Goal: Complete application form

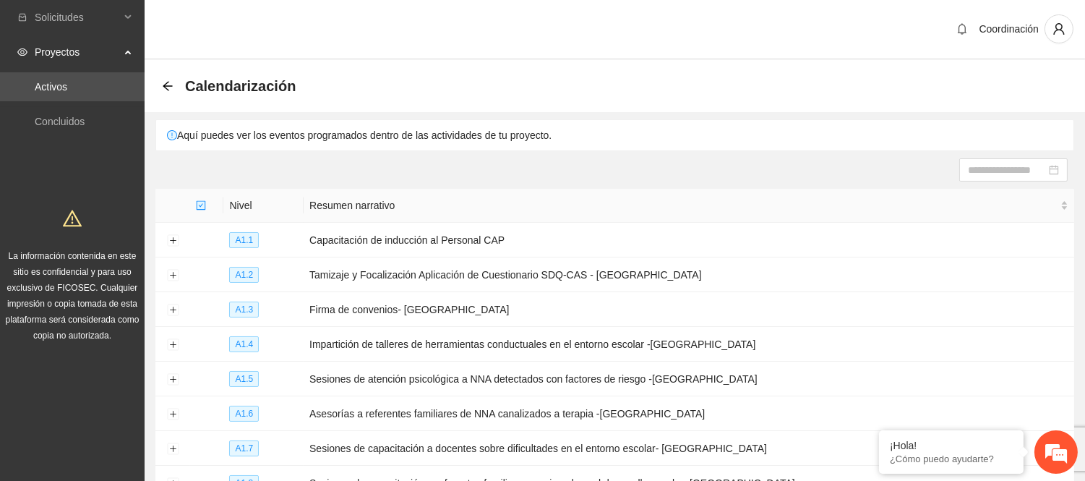
click at [162, 91] on div "Calendarización" at bounding box center [233, 85] width 142 height 23
click at [166, 87] on icon "arrow-left" at bounding box center [167, 85] width 9 height 9
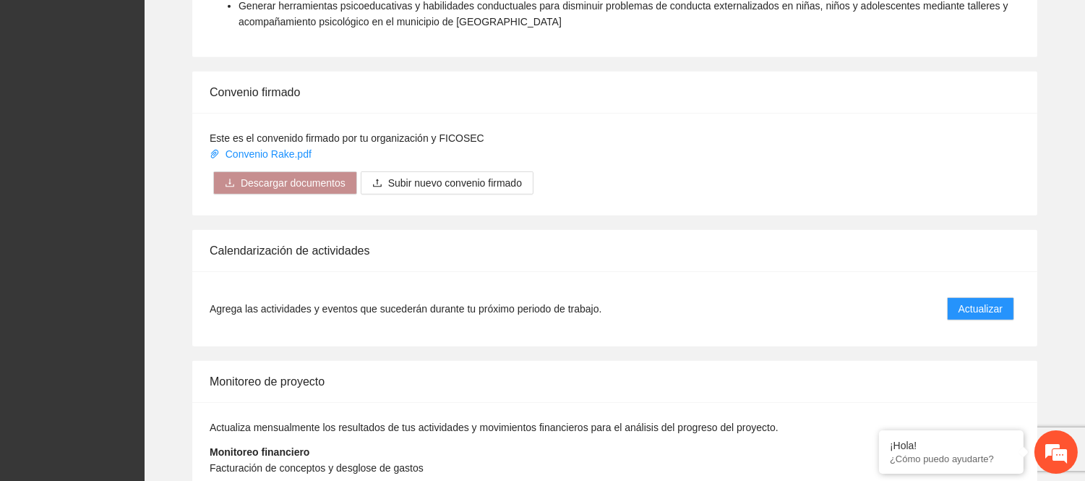
scroll to position [1365, 0]
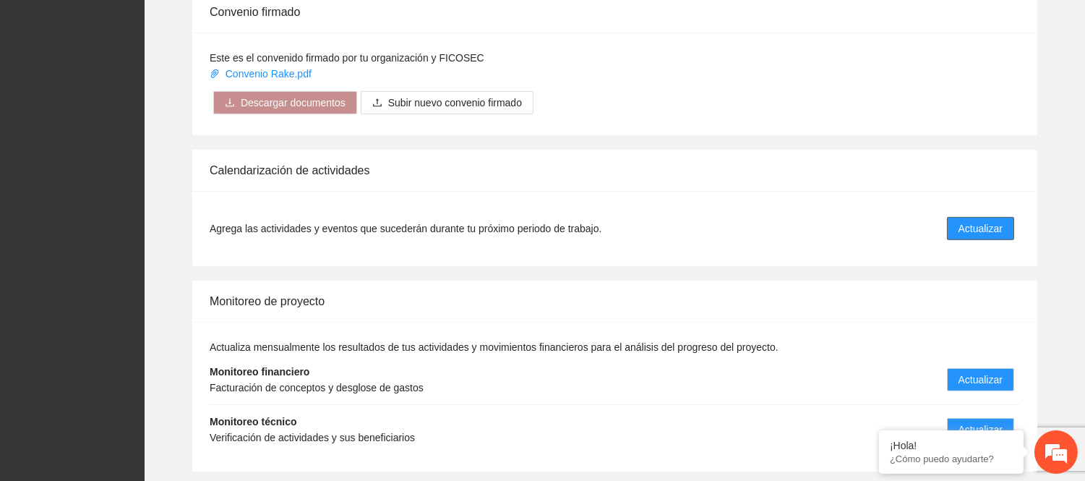
click at [1000, 221] on span "Actualizar" at bounding box center [981, 229] width 44 height 16
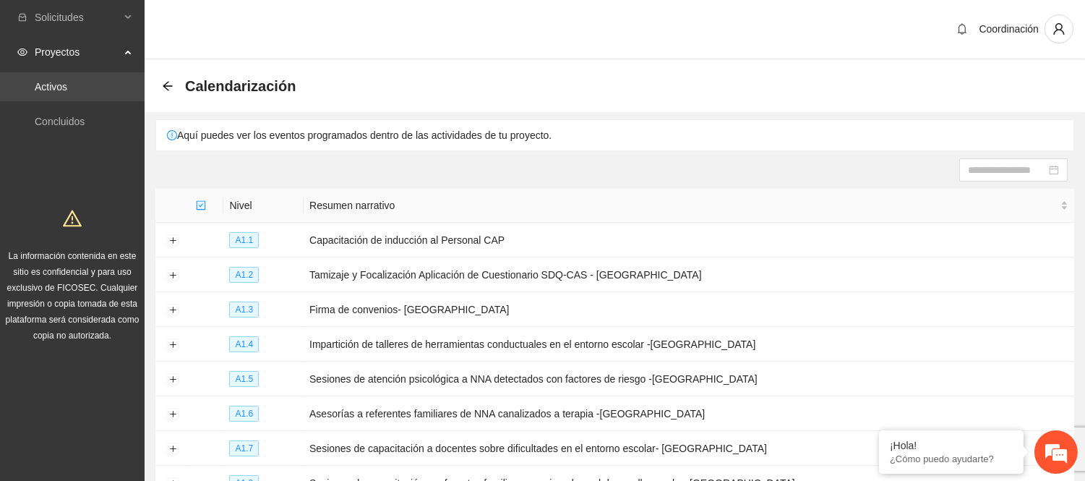
click at [67, 82] on link "Activos" at bounding box center [51, 87] width 33 height 12
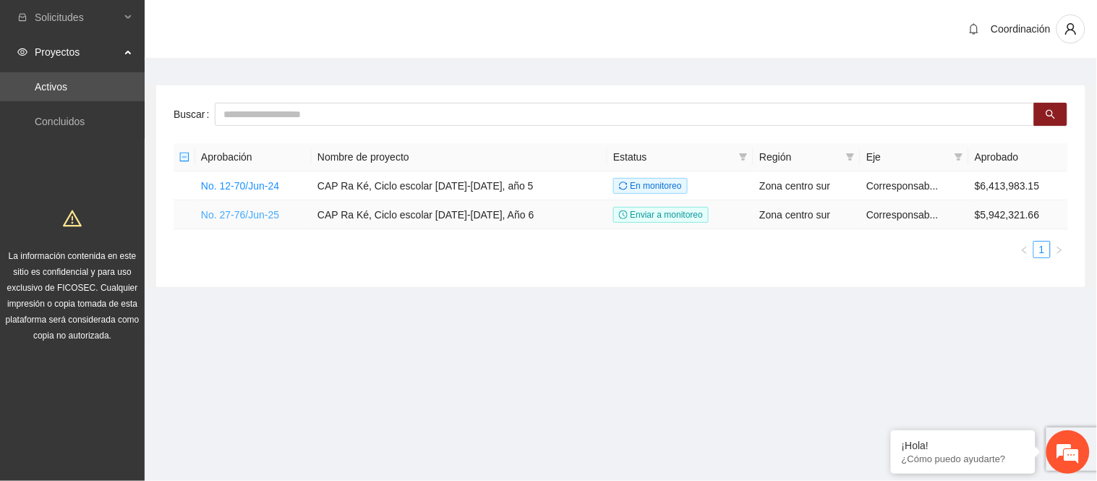
click at [257, 212] on link "No. 27-76/Jun-25" at bounding box center [240, 215] width 78 height 12
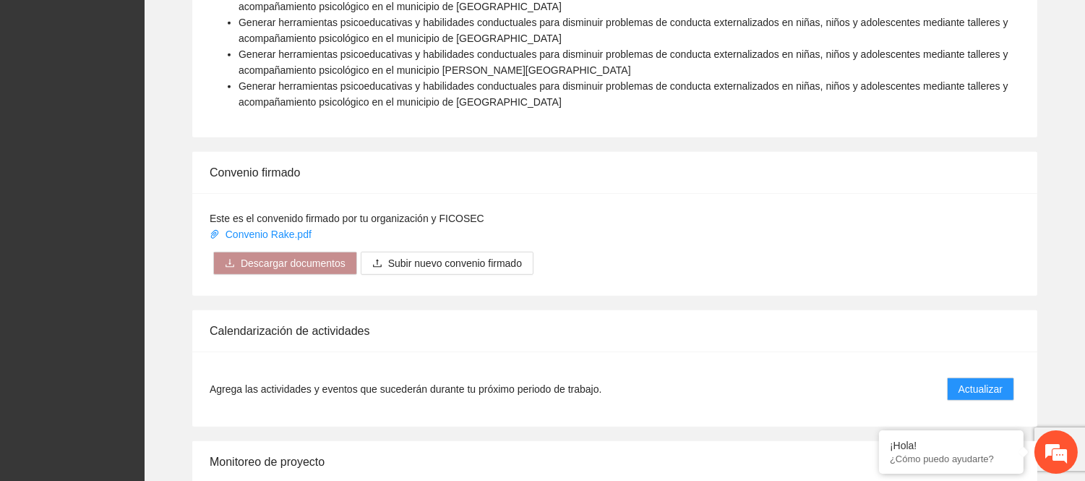
scroll to position [1446, 0]
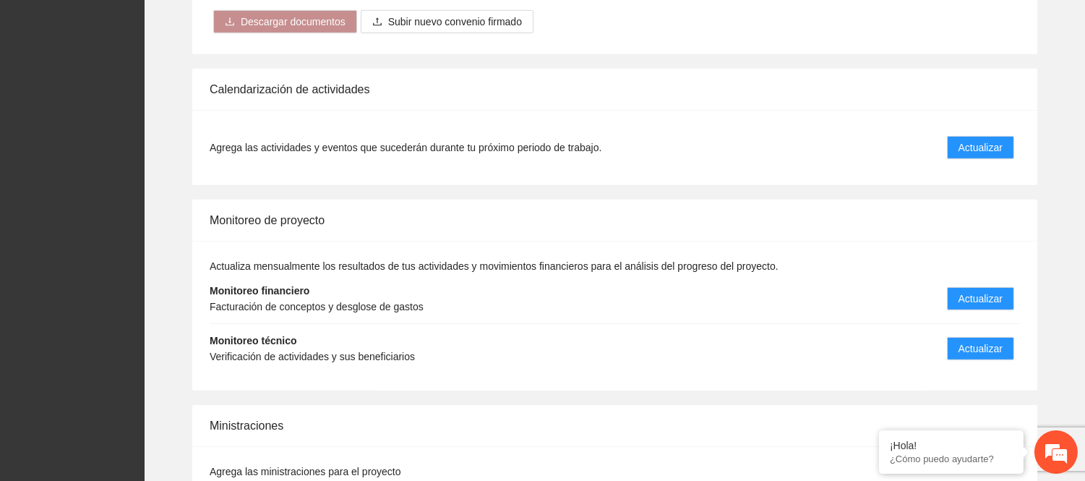
click at [1011, 351] on li "Monitoreo técnico Verificación de actividades y sus beneficiarios Actualizar" at bounding box center [615, 348] width 810 height 49
click at [832, 333] on li "Monitoreo técnico Verificación de actividades y sus beneficiarios Actualizar" at bounding box center [615, 348] width 810 height 49
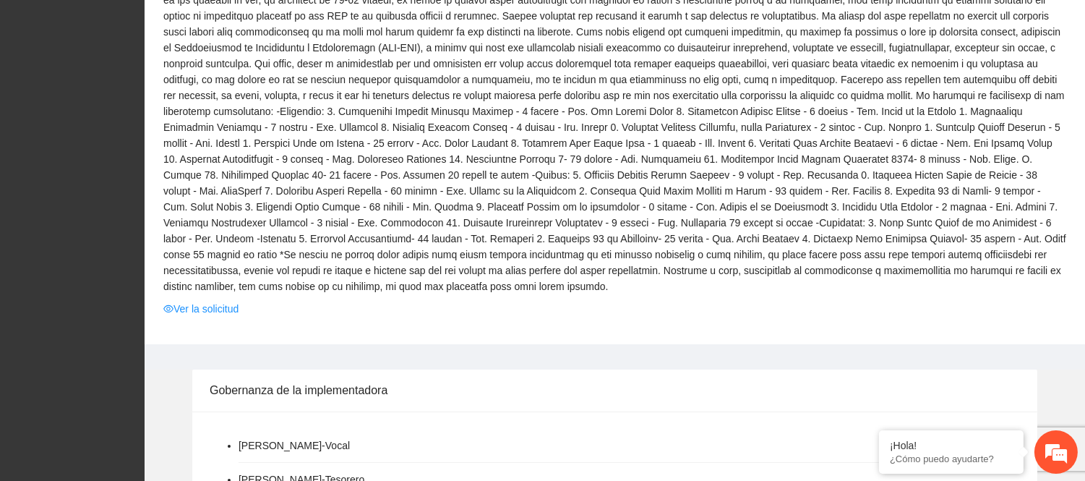
scroll to position [403, 0]
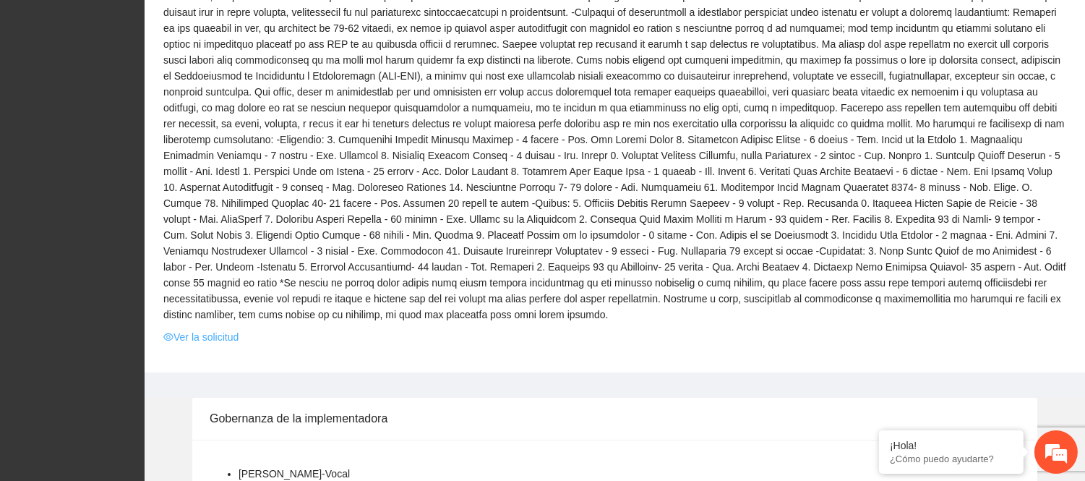
click at [213, 329] on link "Ver la solicitud" at bounding box center [200, 337] width 75 height 16
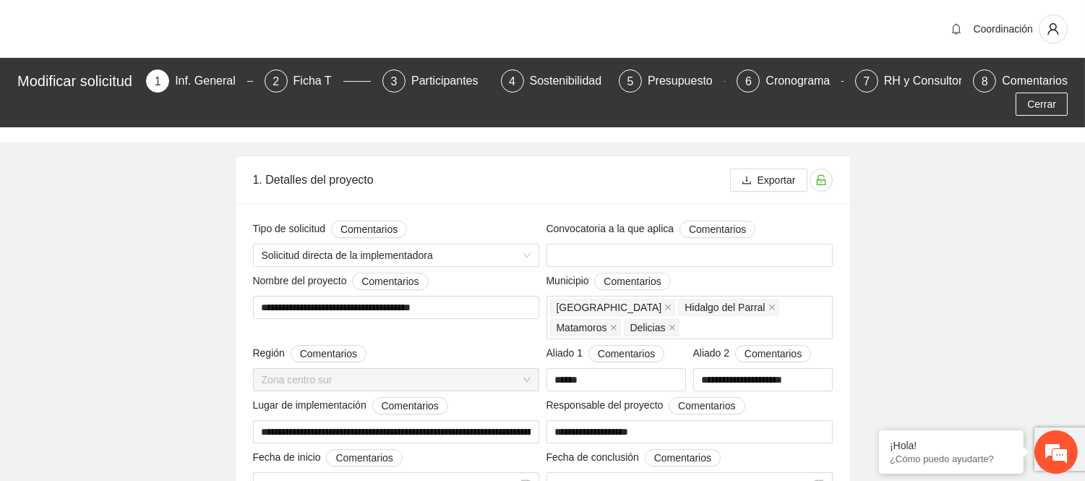
click at [253, 192] on div "1. Detalles del proyecto" at bounding box center [491, 179] width 477 height 41
click at [288, 74] on div "2" at bounding box center [276, 80] width 23 height 23
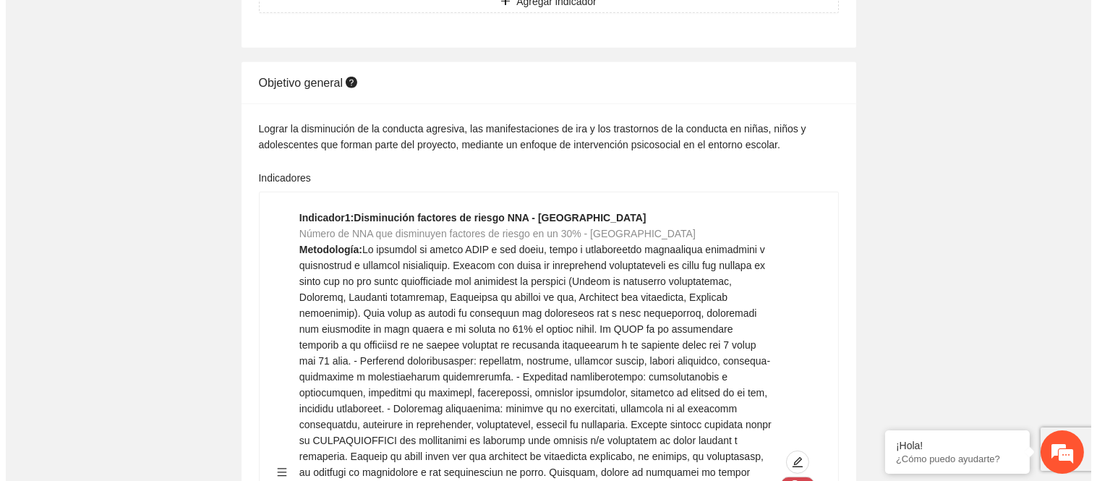
scroll to position [7391, 0]
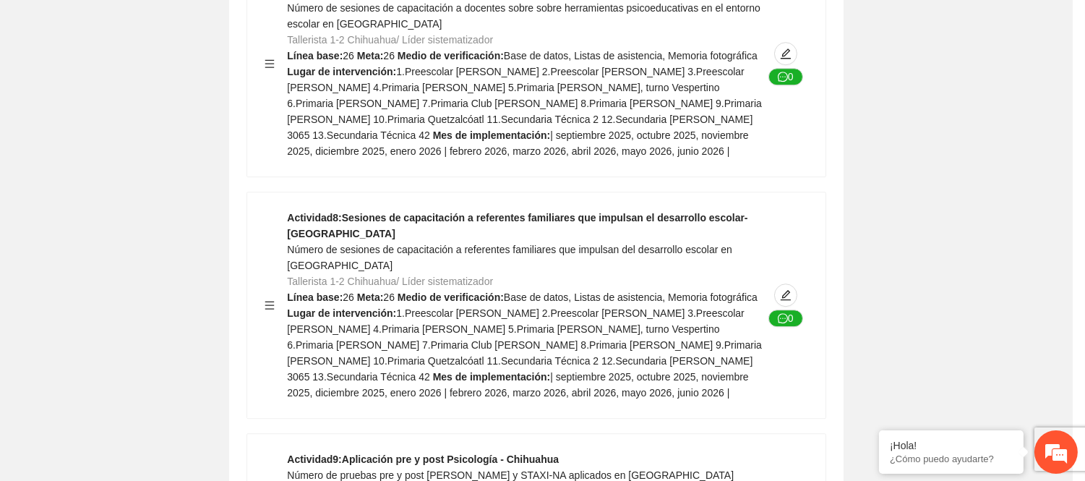
type textarea "**********"
type input "**********"
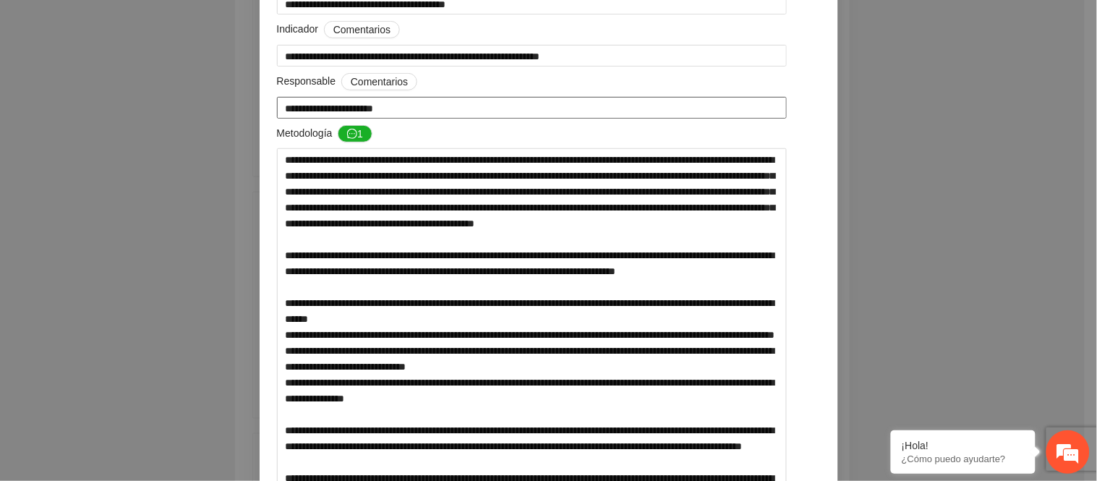
scroll to position [241, 0]
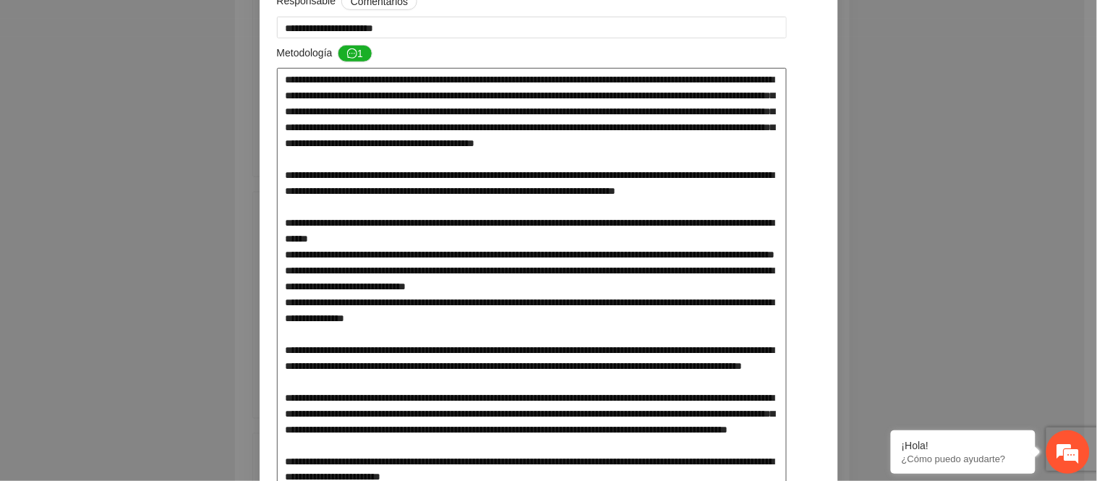
drag, startPoint x: 414, startPoint y: 85, endPoint x: 431, endPoint y: 158, distance: 74.2
click at [431, 158] on textarea at bounding box center [532, 474] width 510 height 813
click at [429, 160] on textarea at bounding box center [532, 474] width 510 height 813
click at [495, 181] on textarea at bounding box center [532, 474] width 510 height 813
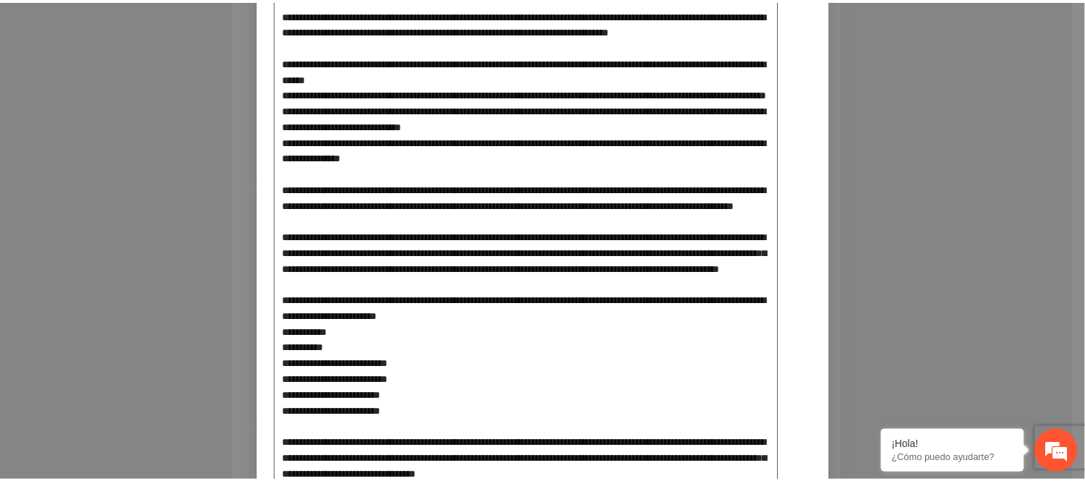
scroll to position [0, 0]
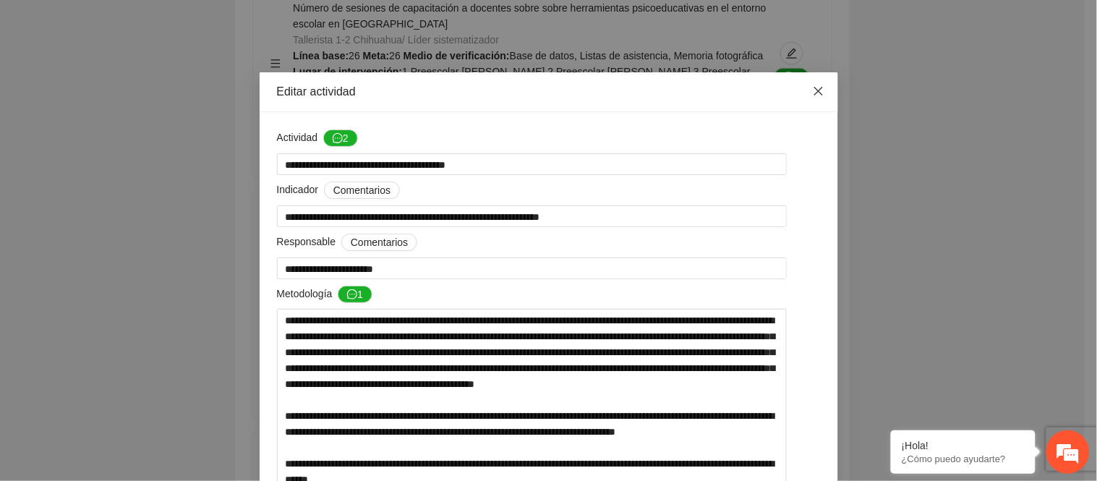
click at [821, 87] on span "Close" at bounding box center [818, 91] width 39 height 39
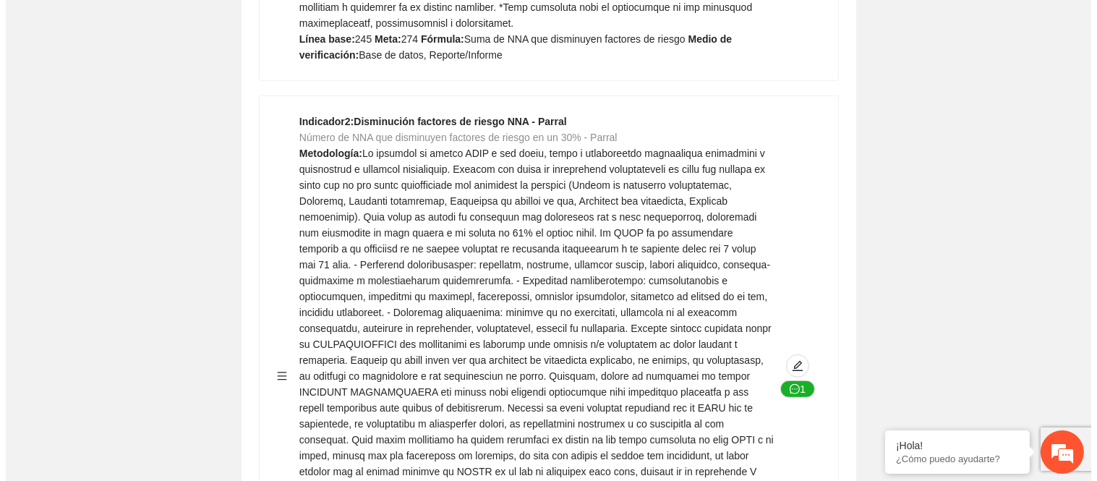
scroll to position [2030, 0]
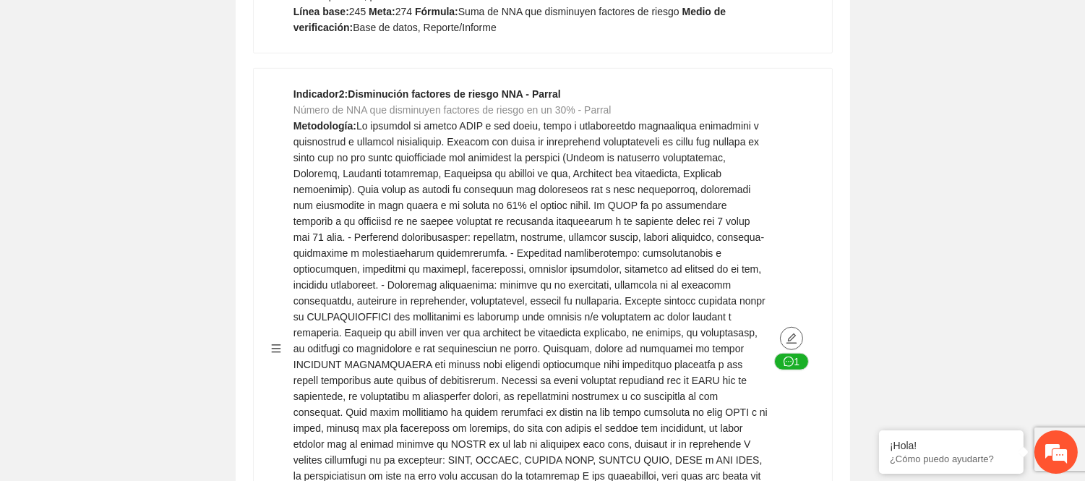
click at [783, 333] on span "edit" at bounding box center [792, 339] width 22 height 12
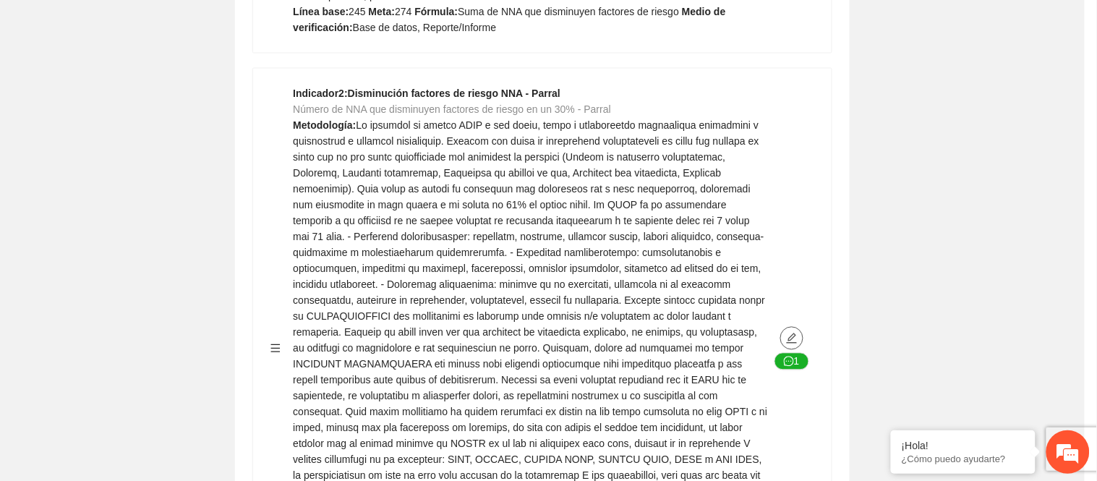
type textarea "***"
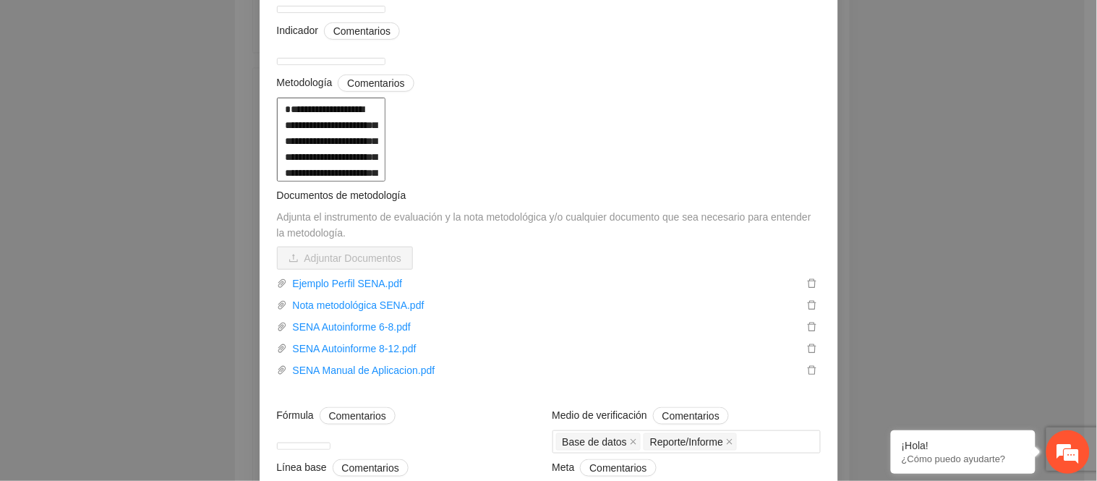
scroll to position [161, 0]
drag, startPoint x: 445, startPoint y: 210, endPoint x: 507, endPoint y: 241, distance: 69.5
click at [385, 180] on textarea at bounding box center [331, 138] width 108 height 84
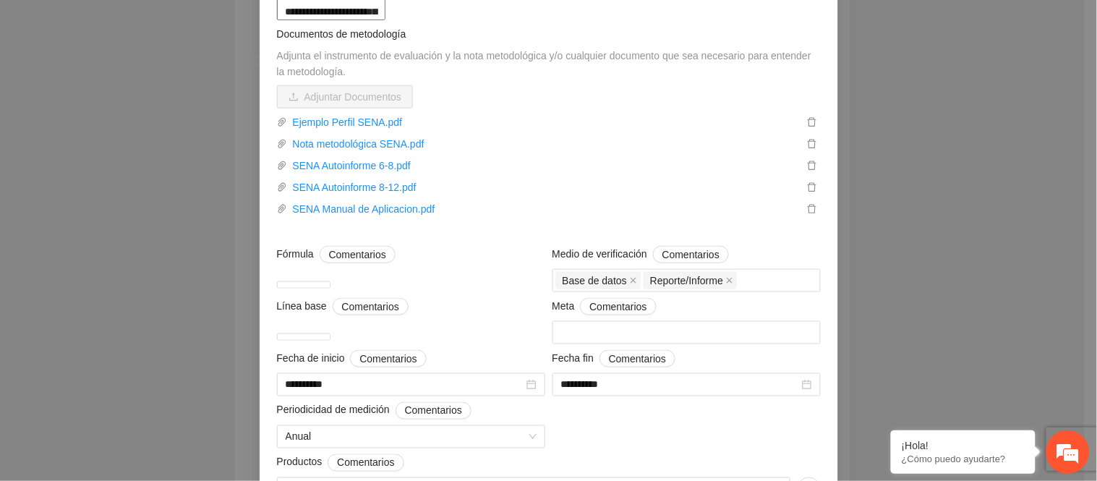
scroll to position [321, 0]
drag, startPoint x: 564, startPoint y: 224, endPoint x: 635, endPoint y: 246, distance: 74.1
drag, startPoint x: 342, startPoint y: 262, endPoint x: 490, endPoint y: 325, distance: 161.3
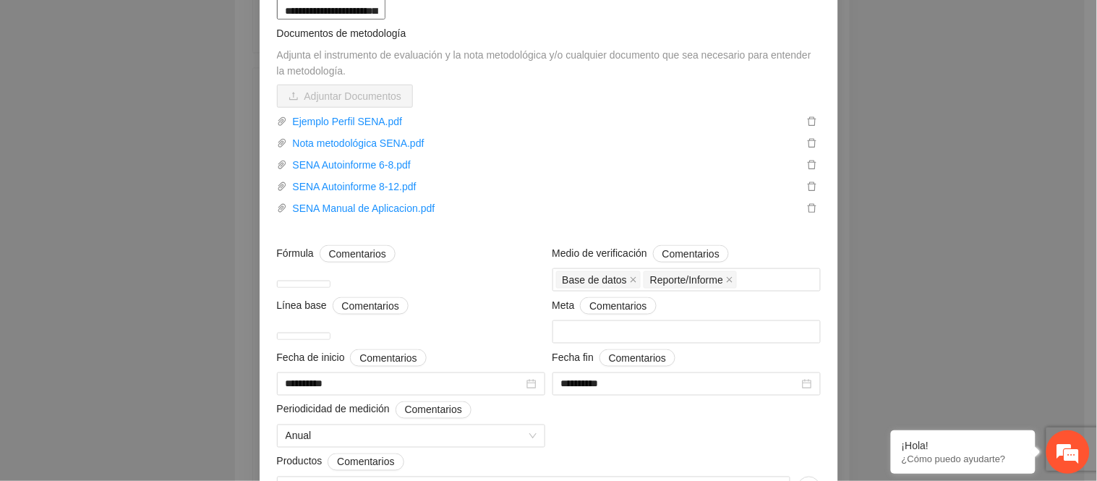
drag, startPoint x: 506, startPoint y: 327, endPoint x: 324, endPoint y: 135, distance: 264.4
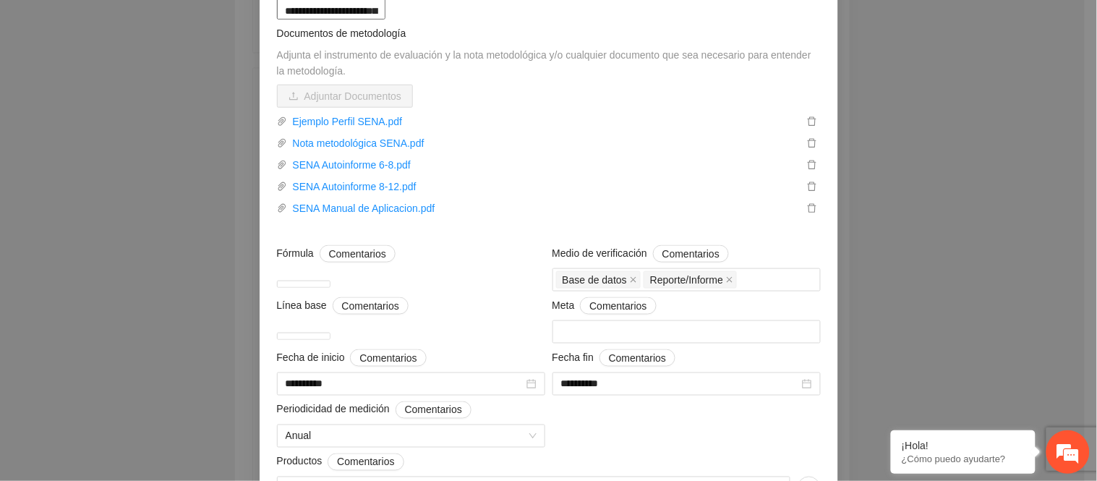
drag, startPoint x: 570, startPoint y: 331, endPoint x: 359, endPoint y: 102, distance: 311.6
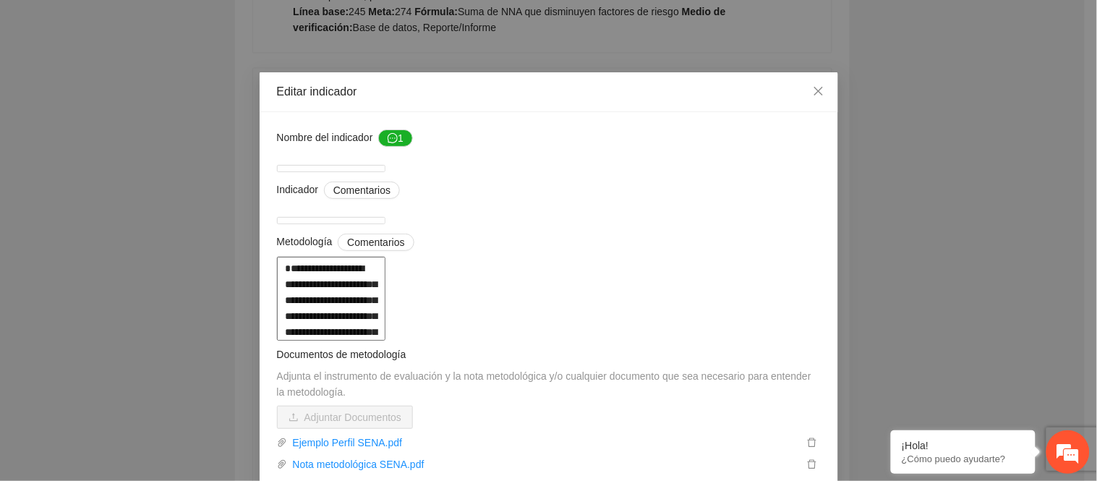
scroll to position [80, 0]
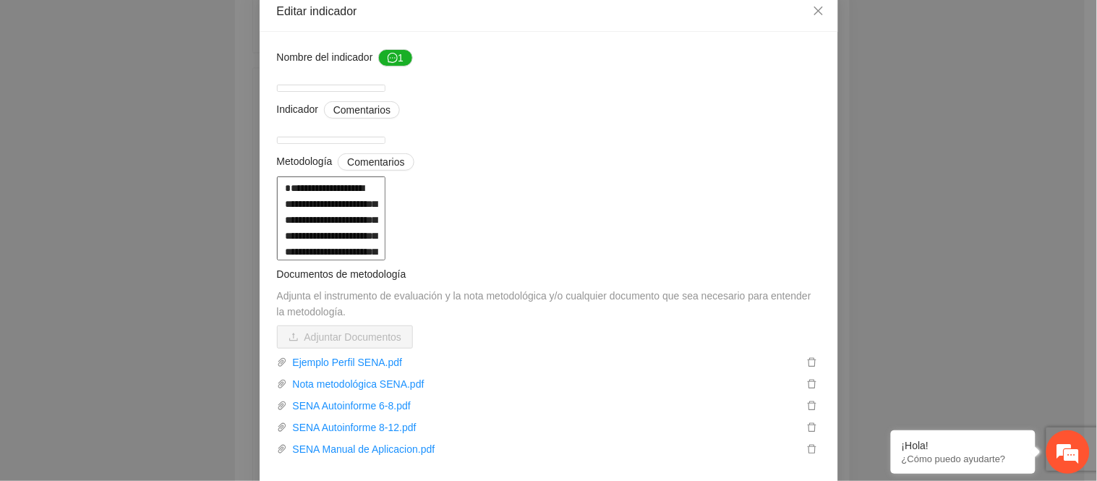
drag, startPoint x: 321, startPoint y: 283, endPoint x: 551, endPoint y: 283, distance: 229.9
click at [385, 260] on textarea at bounding box center [331, 218] width 108 height 84
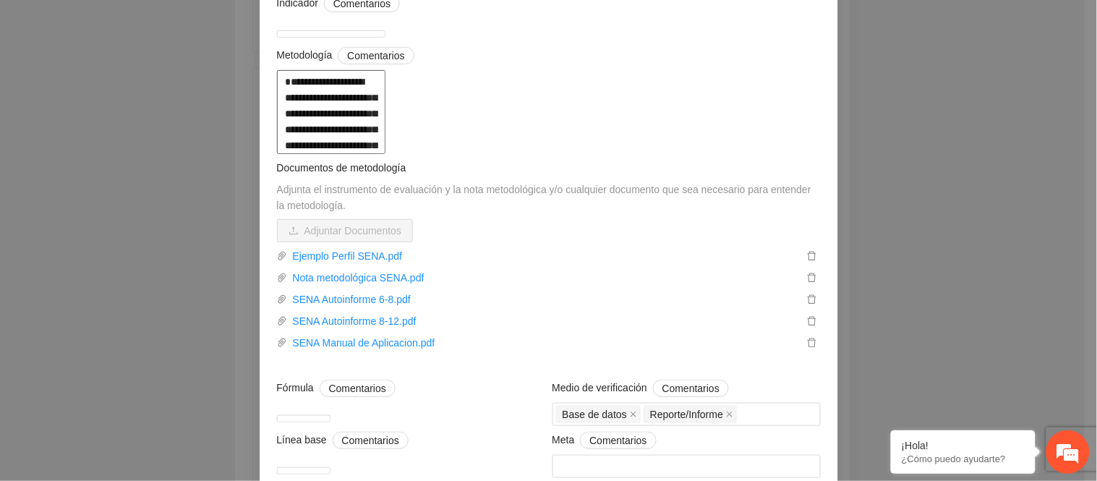
scroll to position [241, 0]
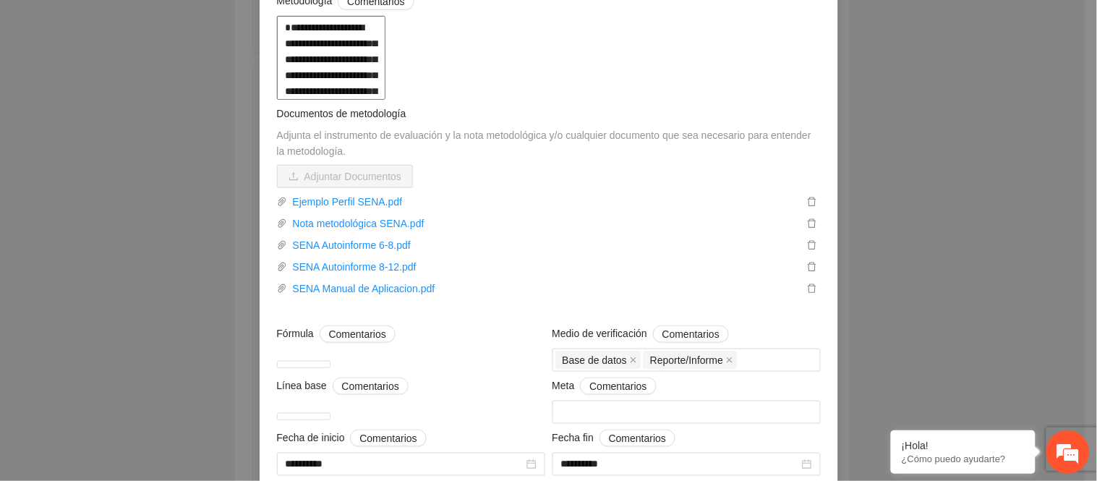
drag, startPoint x: 488, startPoint y: 184, endPoint x: 615, endPoint y: 284, distance: 161.7
click at [385, 100] on textarea at bounding box center [331, 58] width 108 height 84
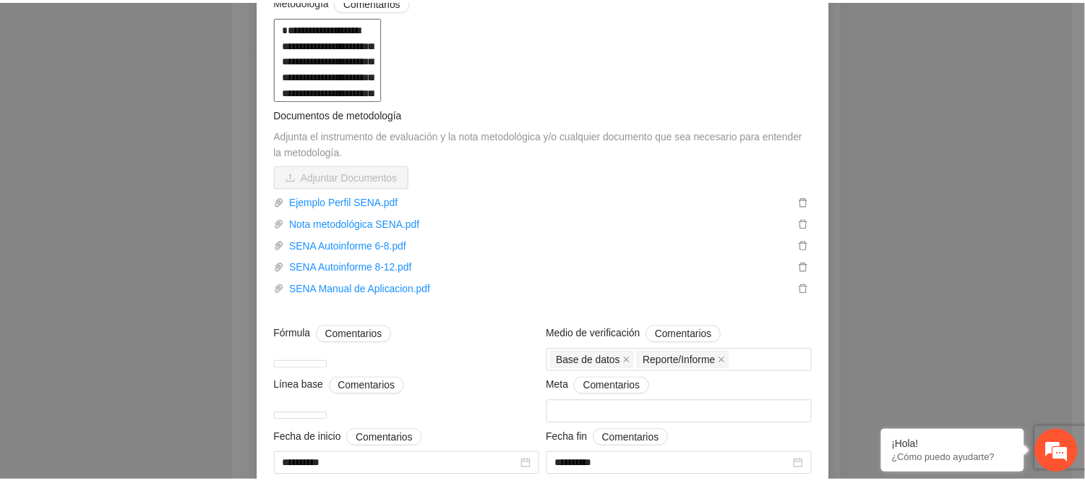
scroll to position [0, 0]
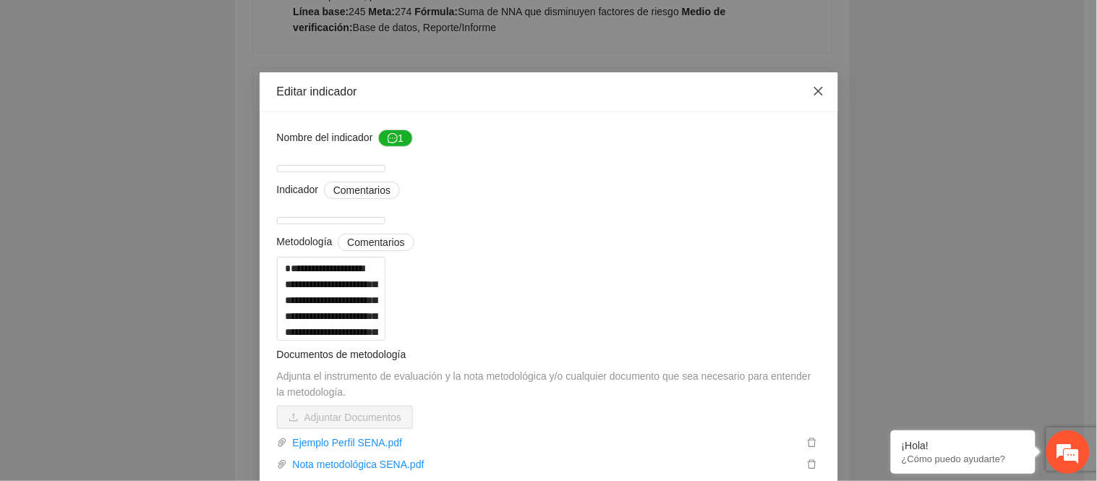
click at [813, 87] on icon "close" at bounding box center [819, 91] width 12 height 12
